Goal: Transaction & Acquisition: Purchase product/service

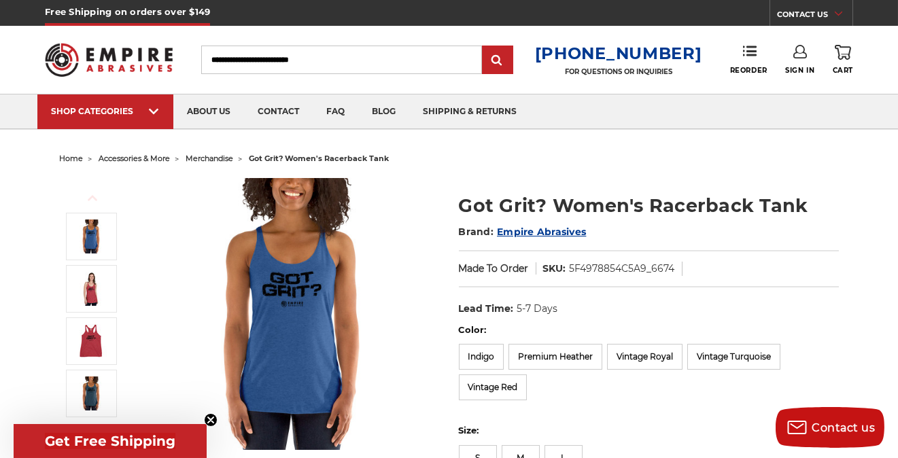
click at [205, 156] on span "merchandise" at bounding box center [210, 159] width 48 height 10
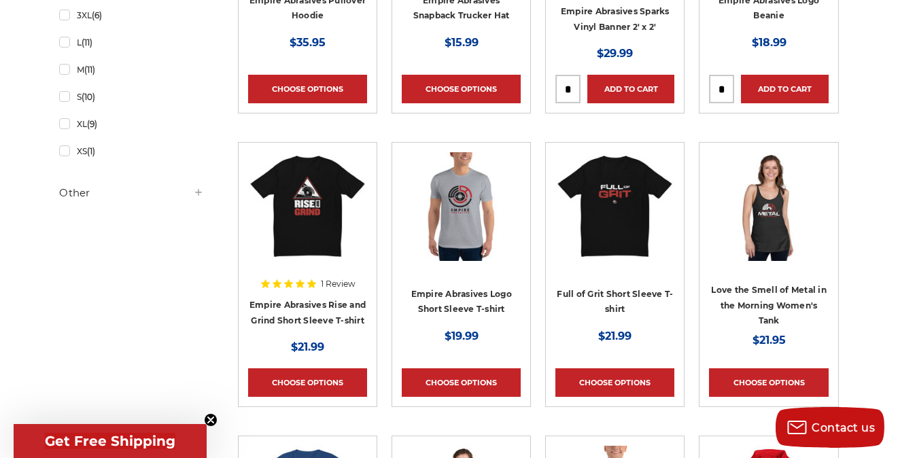
scroll to position [453, 0]
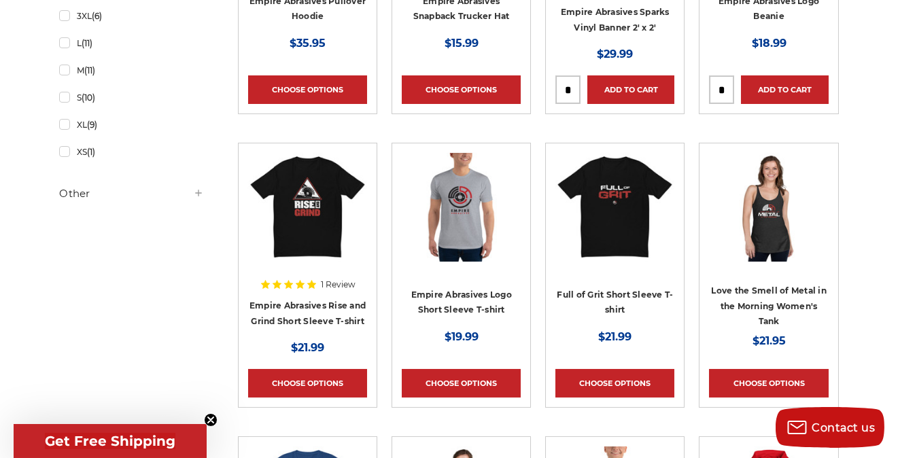
click at [615, 218] on img at bounding box center [614, 207] width 119 height 109
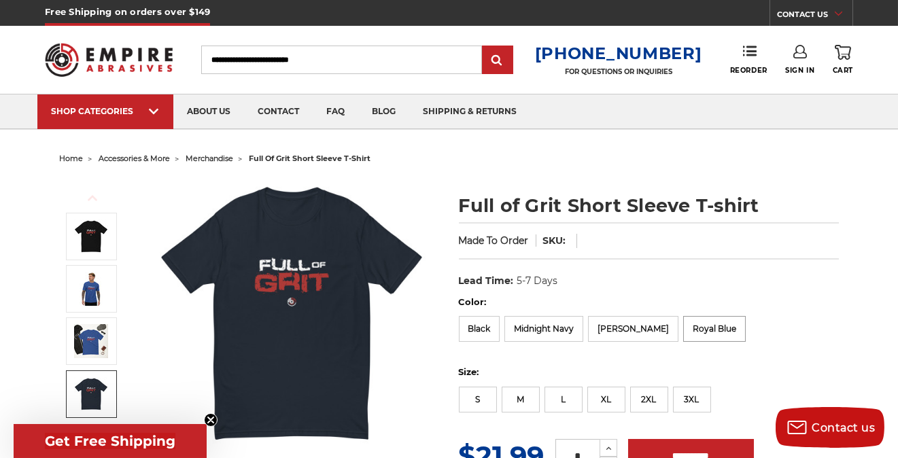
click at [689, 329] on label "Royal Blue" at bounding box center [714, 329] width 63 height 26
click at [613, 327] on label "[PERSON_NAME]" at bounding box center [633, 329] width 90 height 26
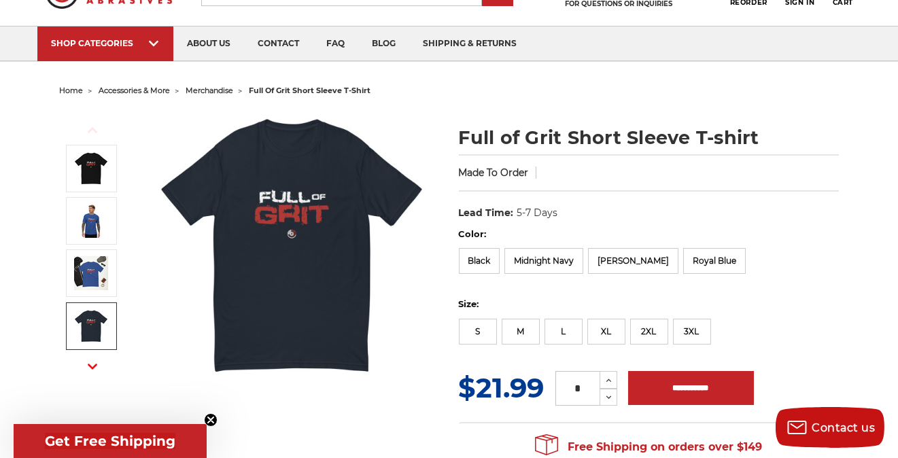
scroll to position [90, 0]
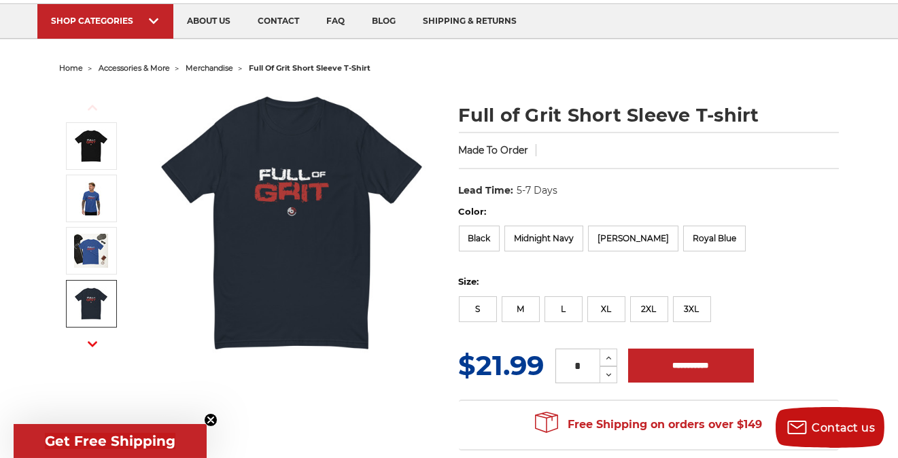
click at [86, 347] on button "Next" at bounding box center [92, 343] width 33 height 29
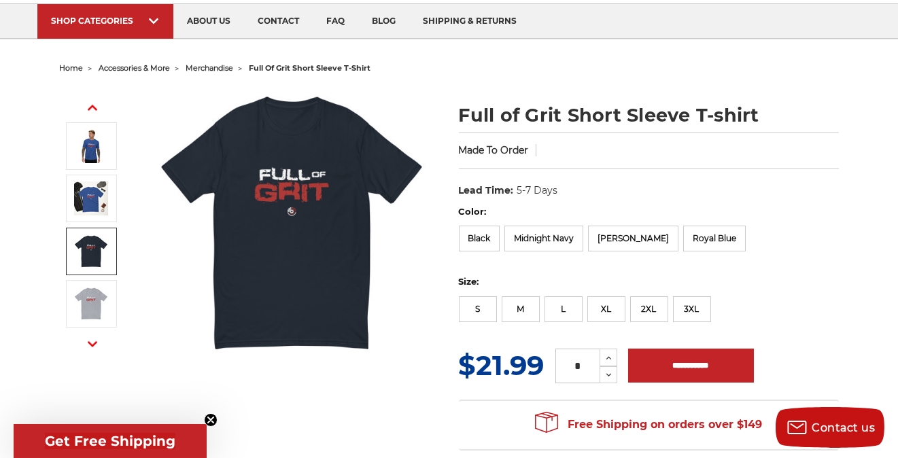
click at [88, 344] on icon "button" at bounding box center [93, 344] width 10 height 10
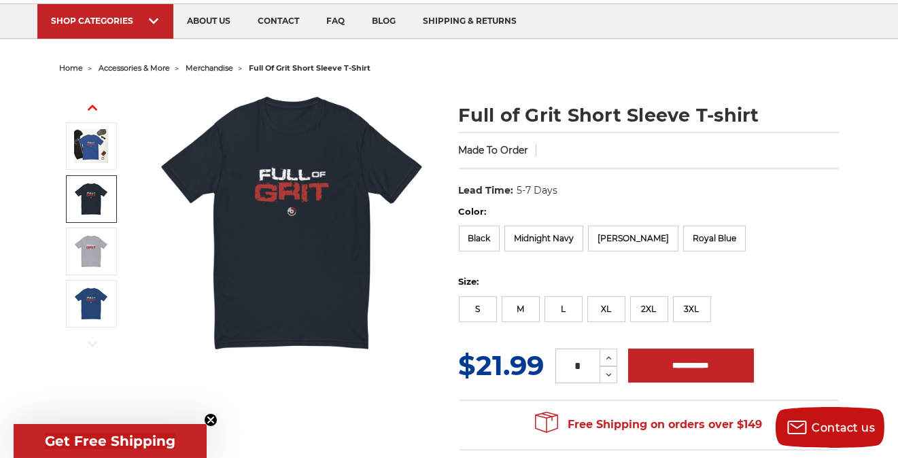
click at [90, 343] on use "button" at bounding box center [93, 343] width 10 height 5
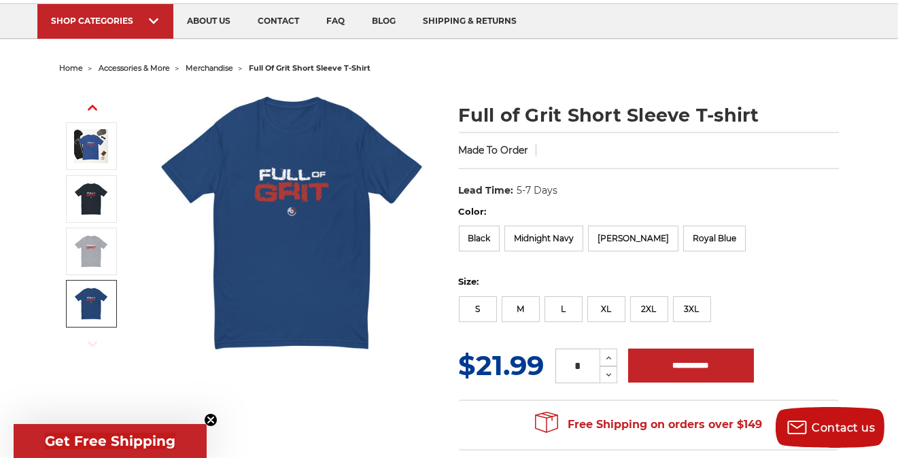
click at [99, 307] on img at bounding box center [91, 304] width 34 height 34
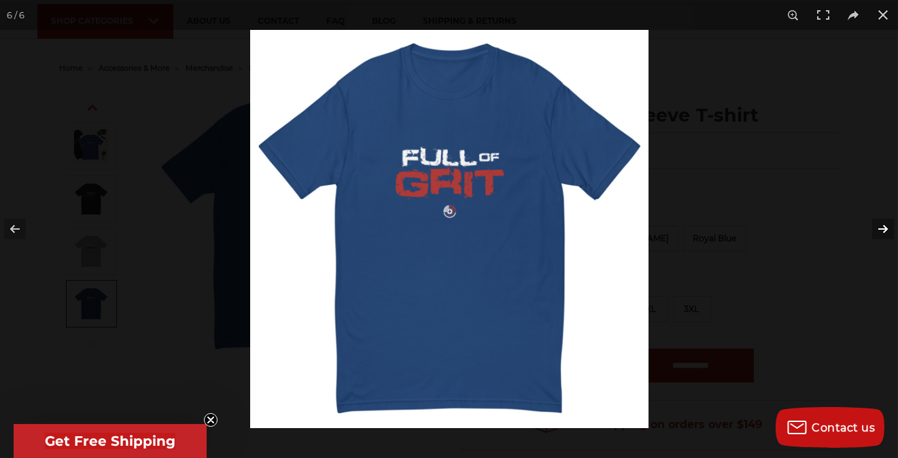
click at [882, 228] on button at bounding box center [874, 229] width 48 height 68
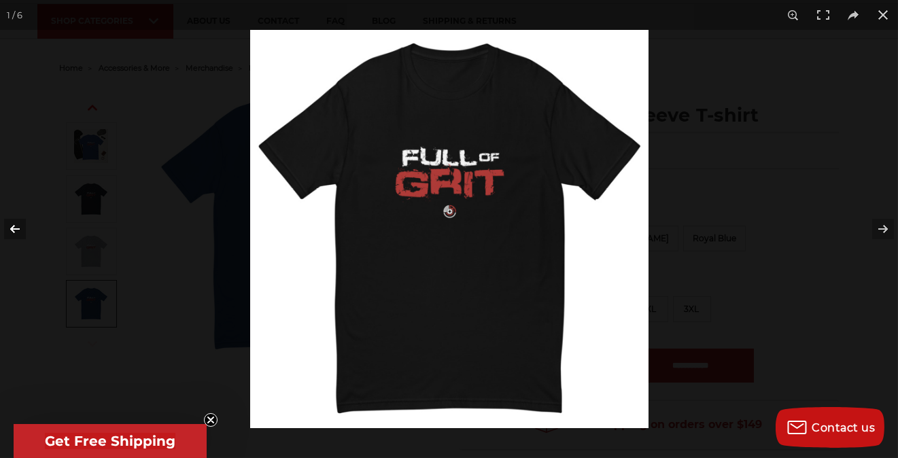
click at [12, 228] on button at bounding box center [24, 229] width 48 height 68
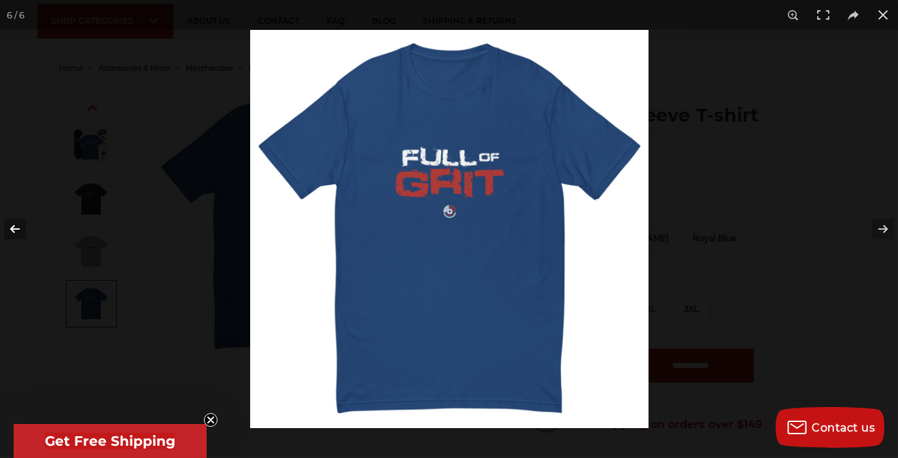
click at [12, 228] on button at bounding box center [24, 229] width 48 height 68
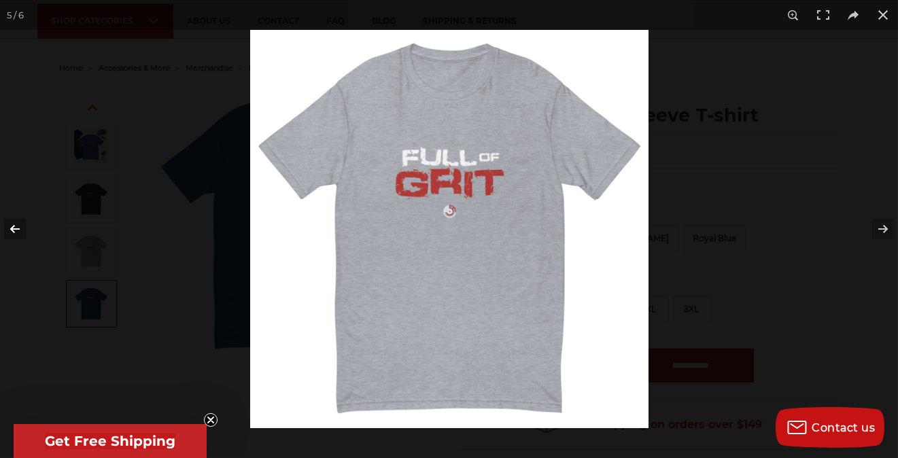
click at [12, 228] on button at bounding box center [24, 229] width 48 height 68
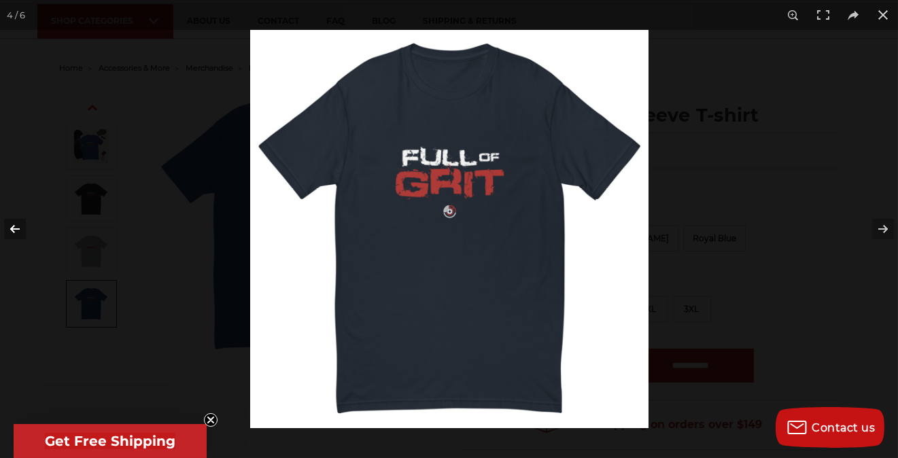
click at [12, 228] on button at bounding box center [24, 229] width 48 height 68
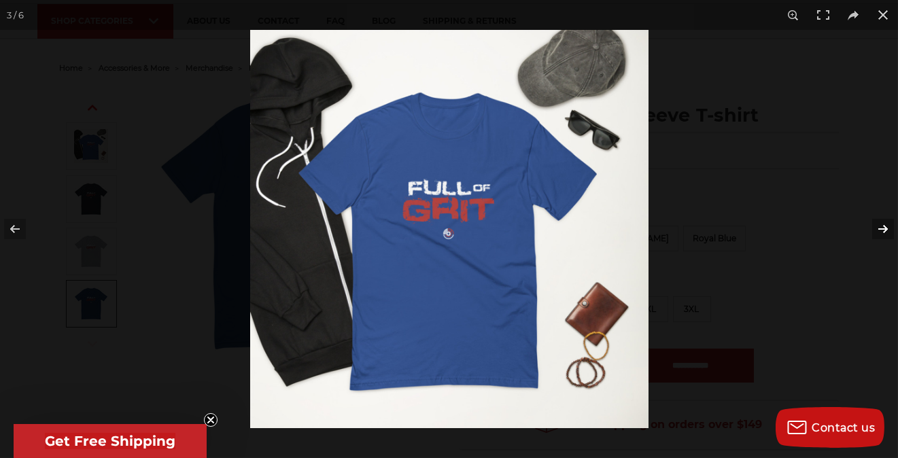
click at [885, 226] on button at bounding box center [874, 229] width 48 height 68
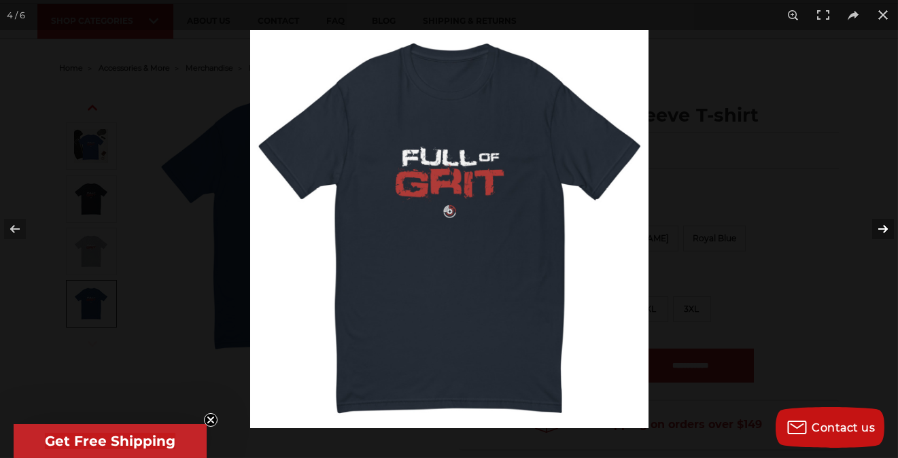
click at [885, 226] on button at bounding box center [874, 229] width 48 height 68
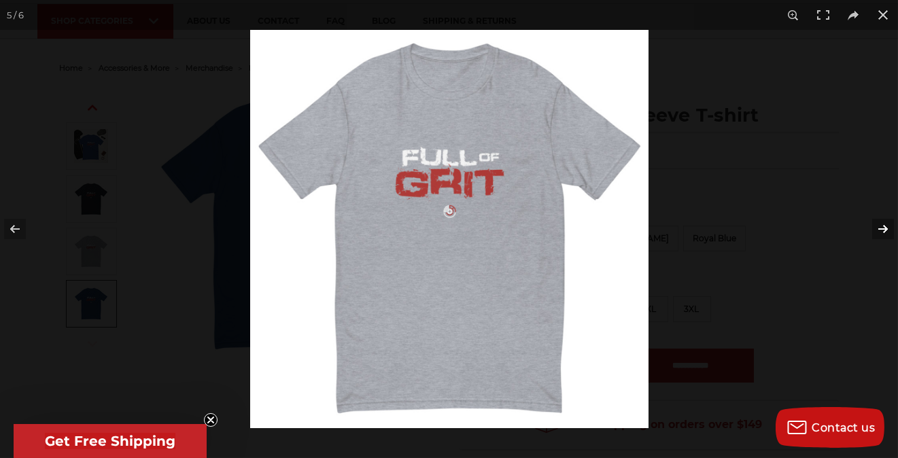
click at [885, 226] on button at bounding box center [874, 229] width 48 height 68
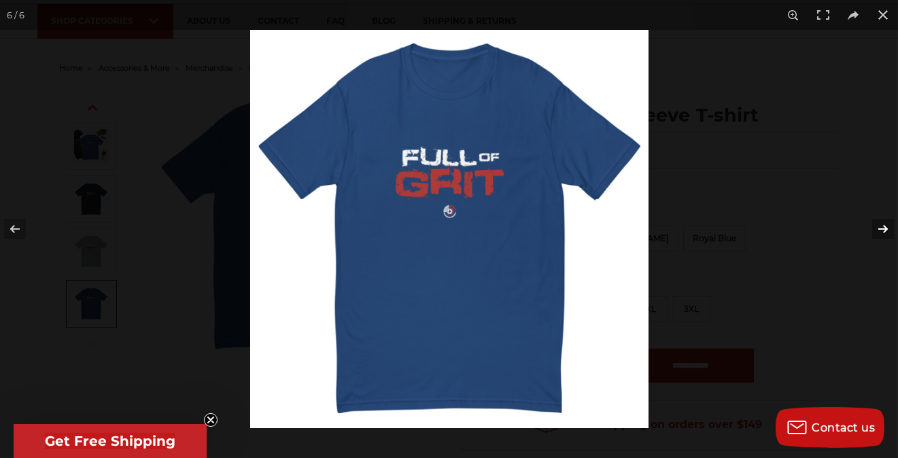
click at [885, 226] on button at bounding box center [874, 229] width 48 height 68
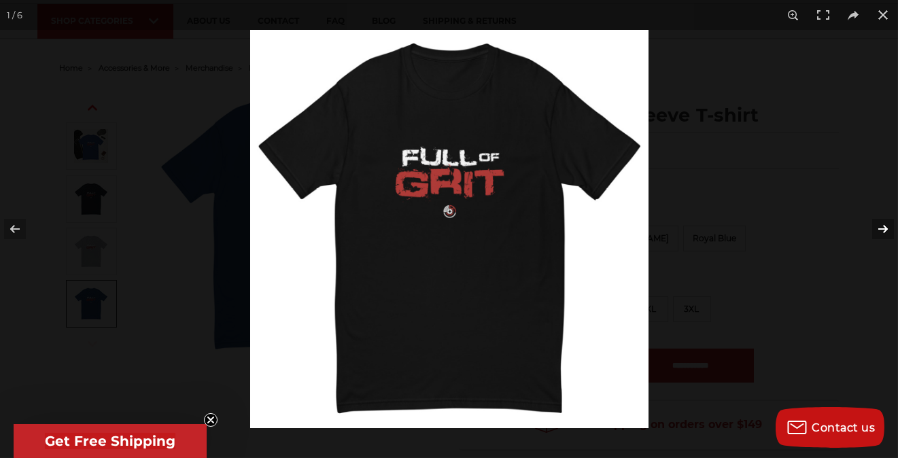
click at [885, 226] on button at bounding box center [874, 229] width 48 height 68
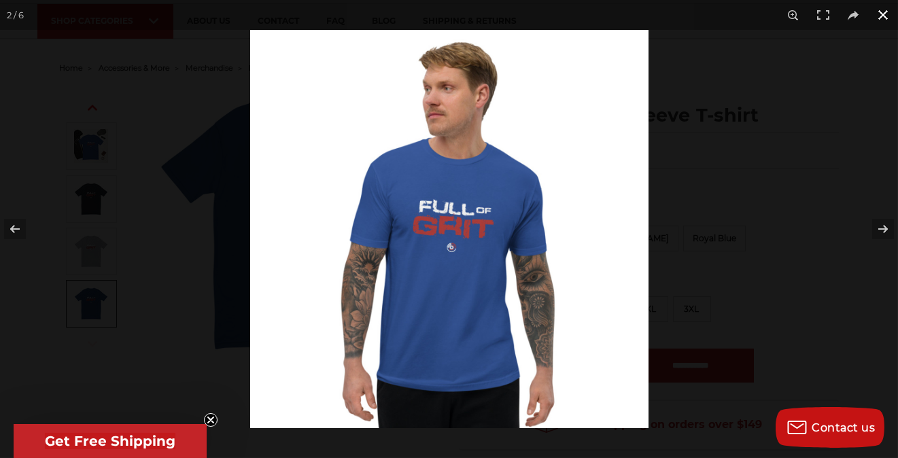
click at [884, 12] on button at bounding box center [883, 15] width 30 height 30
